Goal: Communication & Community: Share content

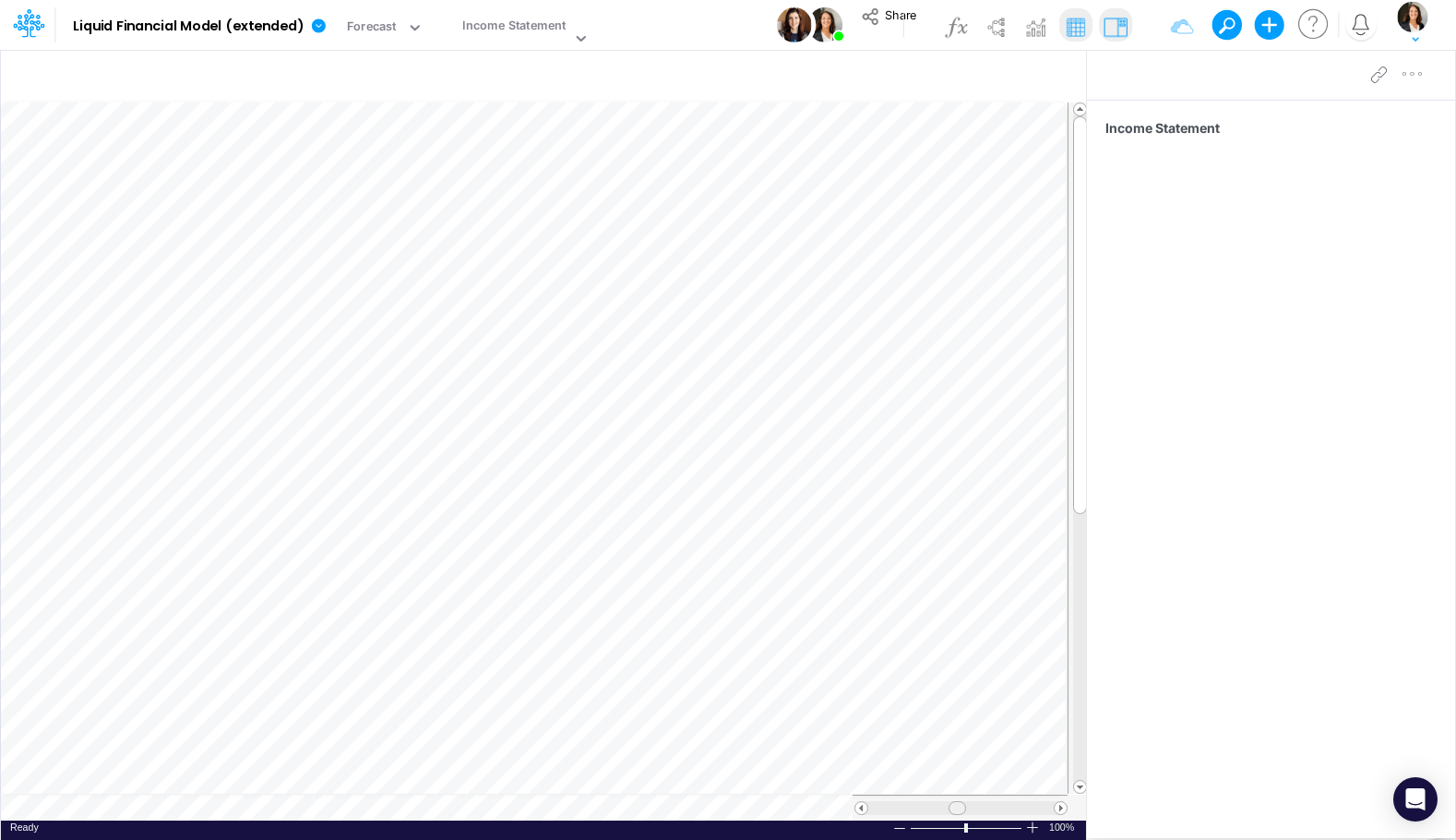
scroll to position [9, 0]
click at [642, 769] on table at bounding box center [544, 460] width 1087 height 718
click at [898, 15] on span "Share" at bounding box center [899, 14] width 31 height 14
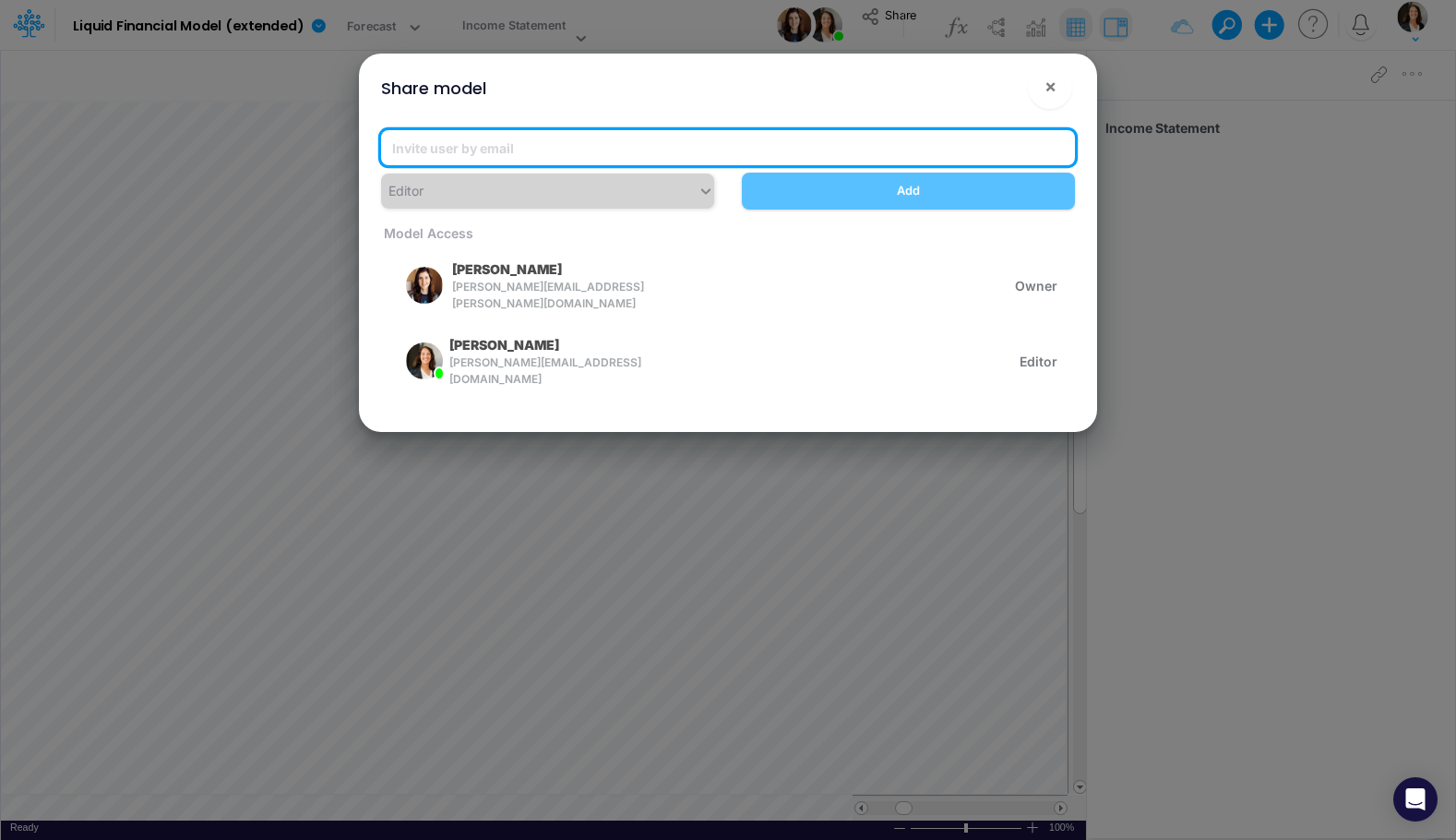
click at [577, 150] on input "email" at bounding box center [728, 147] width 693 height 35
paste input "[PERSON_NAME][EMAIL_ADDRESS][DOMAIN_NAME]"
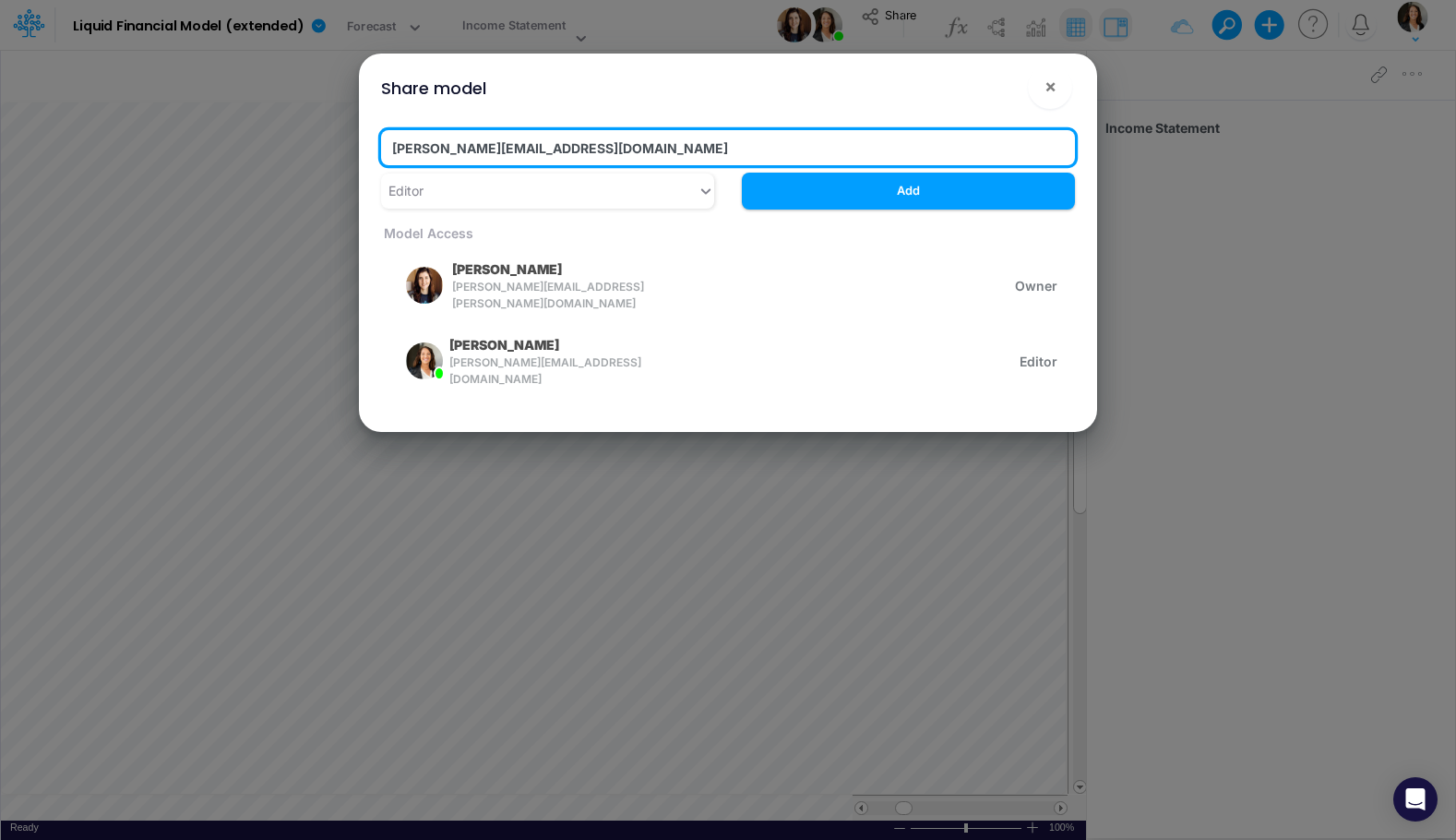
type input "[PERSON_NAME][EMAIL_ADDRESS][DOMAIN_NAME]"
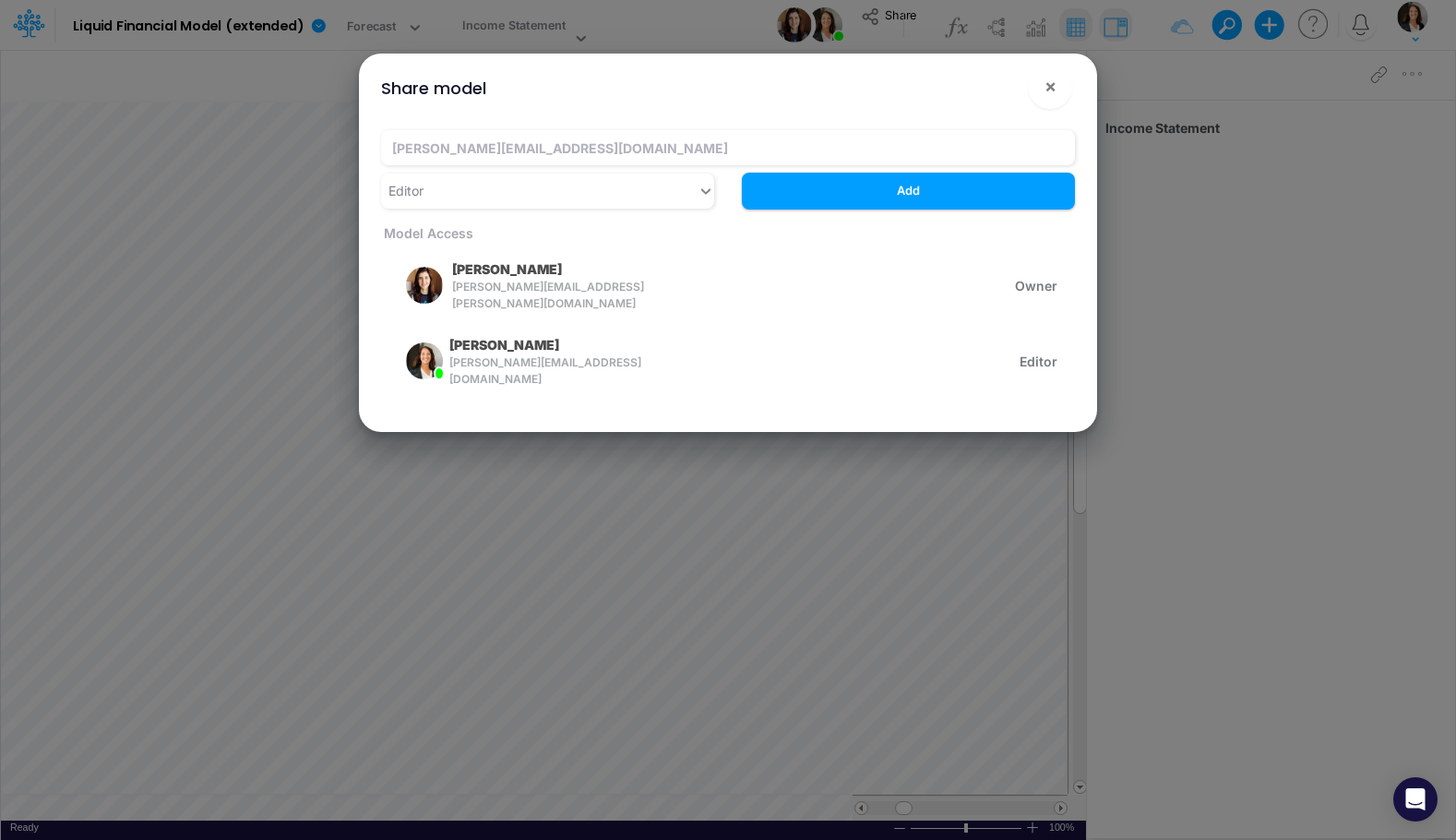
click at [706, 192] on icon at bounding box center [705, 191] width 9 height 6
click at [737, 128] on div "[PERSON_NAME][EMAIL_ADDRESS][DOMAIN_NAME] Editor Add Model Access [PERSON_NAME]…" at bounding box center [728, 274] width 723 height 317
click at [936, 195] on button "Add" at bounding box center [908, 190] width 333 height 36
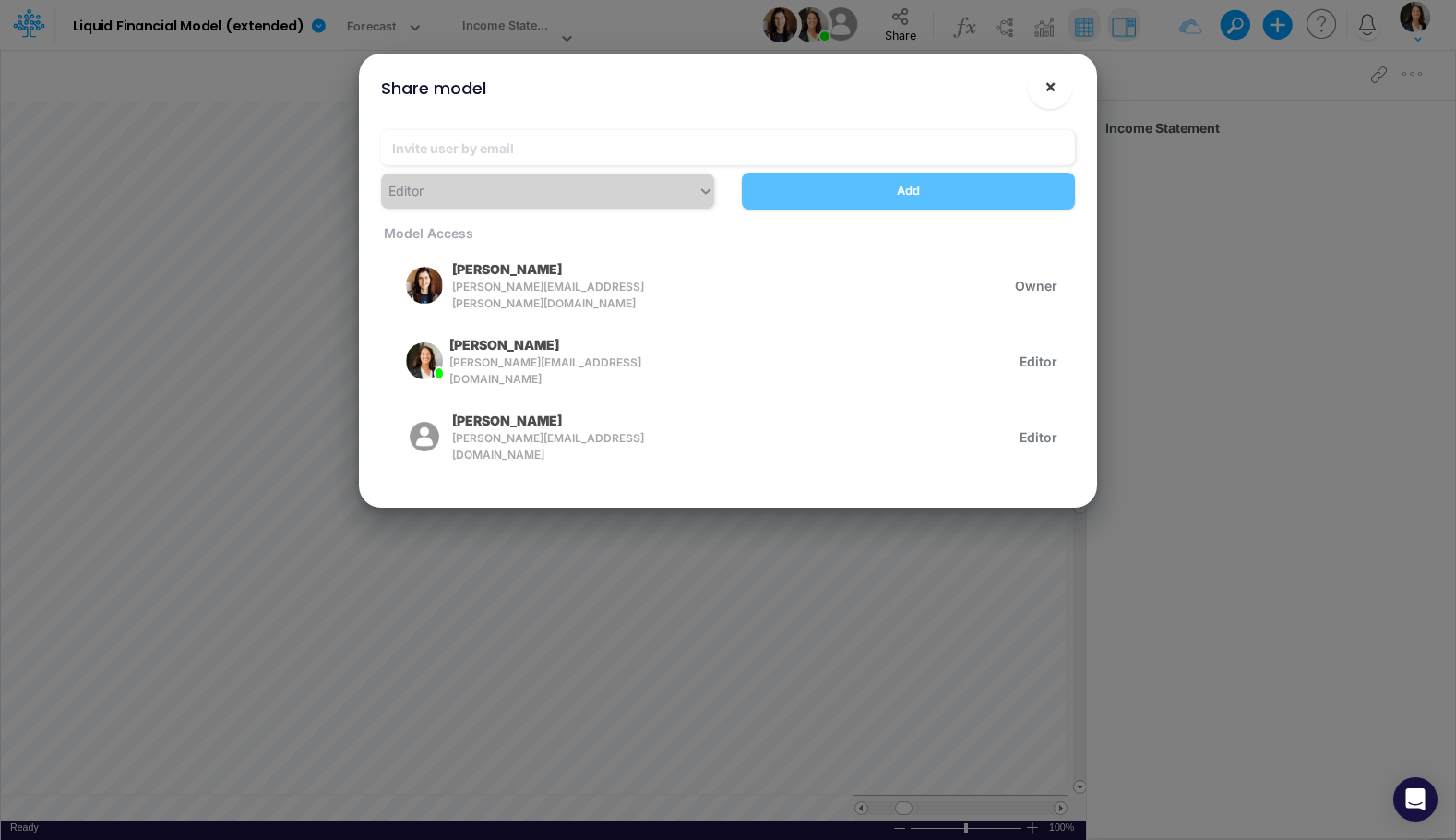
click at [1054, 93] on span "×" at bounding box center [1050, 86] width 12 height 22
